Goal: Information Seeking & Learning: Learn about a topic

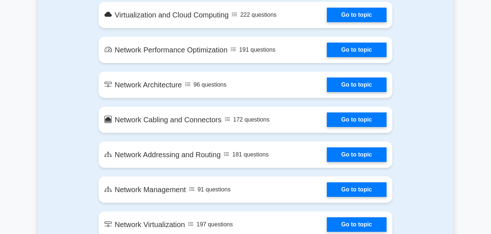
scroll to position [742, 0]
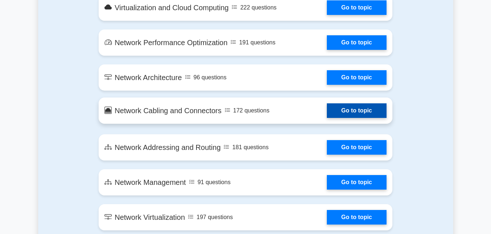
click at [327, 112] on link "Go to topic" at bounding box center [357, 110] width 60 height 15
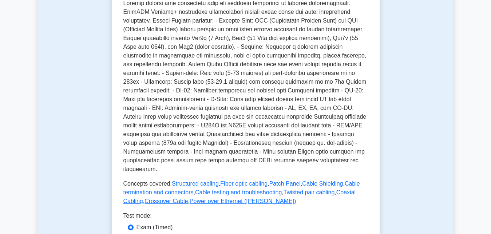
scroll to position [260, 0]
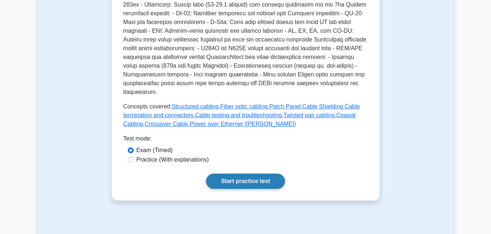
click at [240, 175] on link "Start practice test" at bounding box center [245, 181] width 79 height 15
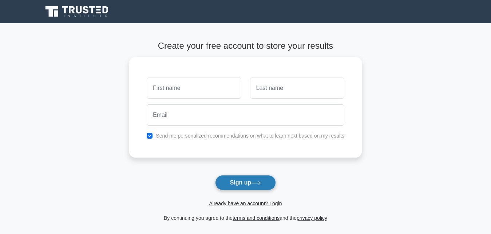
click at [240, 183] on button "Sign up" at bounding box center [245, 182] width 61 height 15
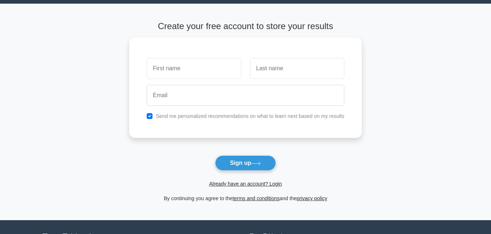
scroll to position [37, 0]
